Goal: Navigation & Orientation: Understand site structure

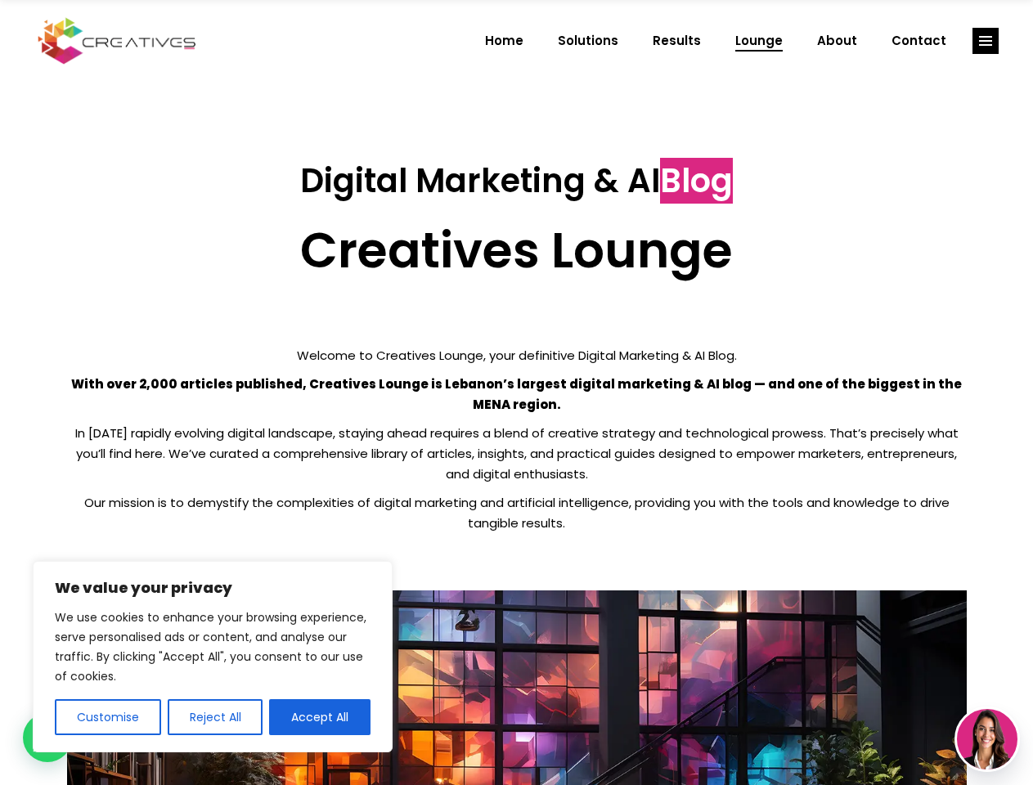
click at [516, 393] on p "With over 2,000 articles published, Creatives Lounge is Lebanon’s largest digit…" at bounding box center [517, 394] width 900 height 41
click at [107, 717] on button "Customise" at bounding box center [108, 717] width 106 height 36
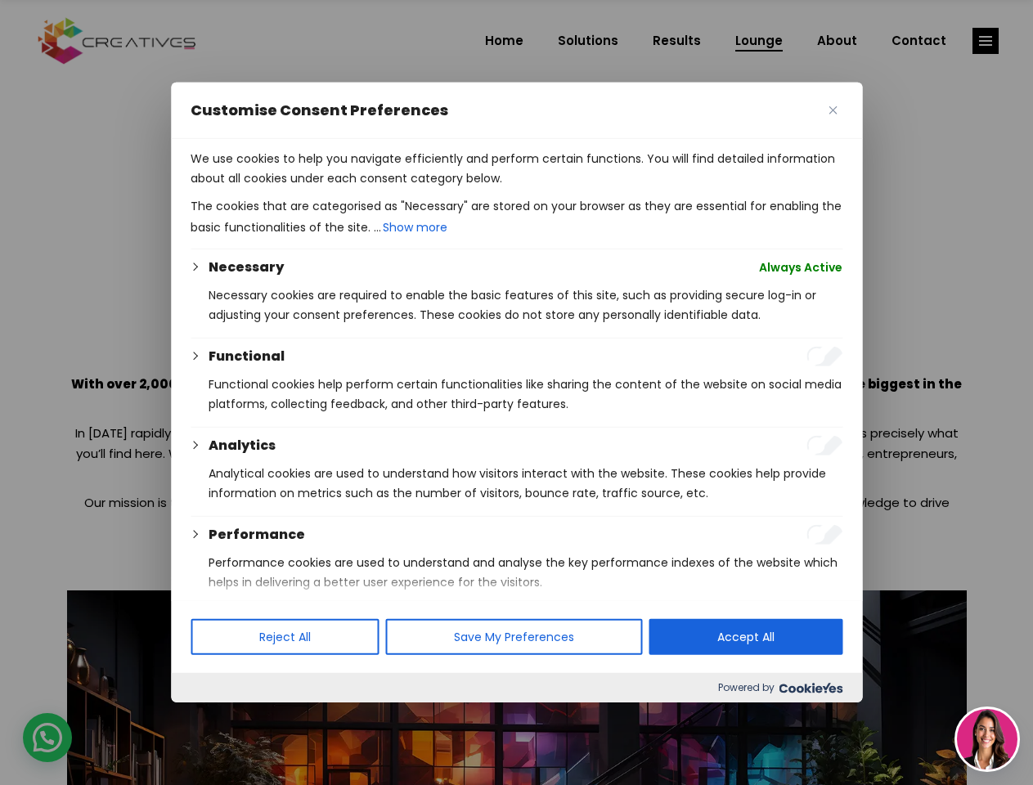
click at [214, 717] on div at bounding box center [516, 392] width 1033 height 785
click at [320, 188] on p "We use cookies to help you navigate efficiently and perform certain functions. …" at bounding box center [517, 168] width 652 height 39
click at [986, 41] on div at bounding box center [516, 392] width 1033 height 785
click at [987, 740] on img at bounding box center [987, 739] width 61 height 61
